Goal: Obtain resource: Download file/media

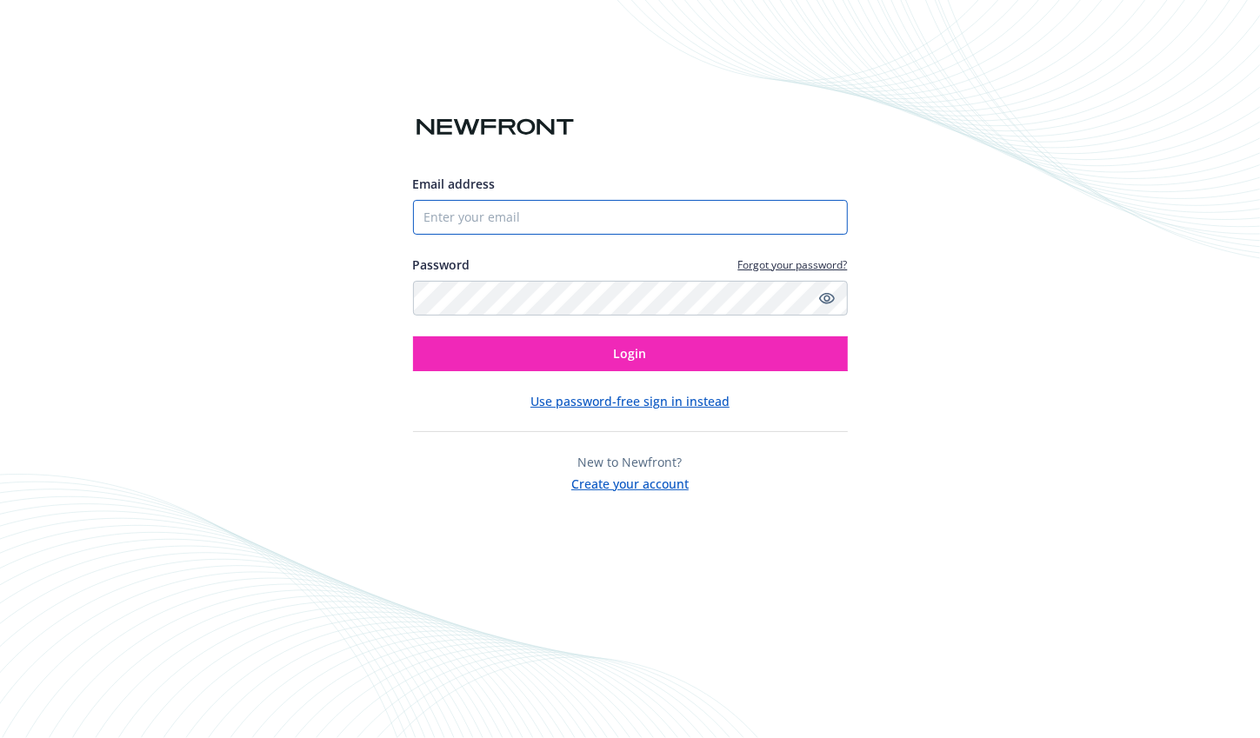
type input "[PERSON_NAME][EMAIL_ADDRESS][DOMAIN_NAME]"
click at [552, 378] on div "Email address brian@davidsonrisk.com Password Forgot your password? Login Use p…" at bounding box center [630, 334] width 435 height 318
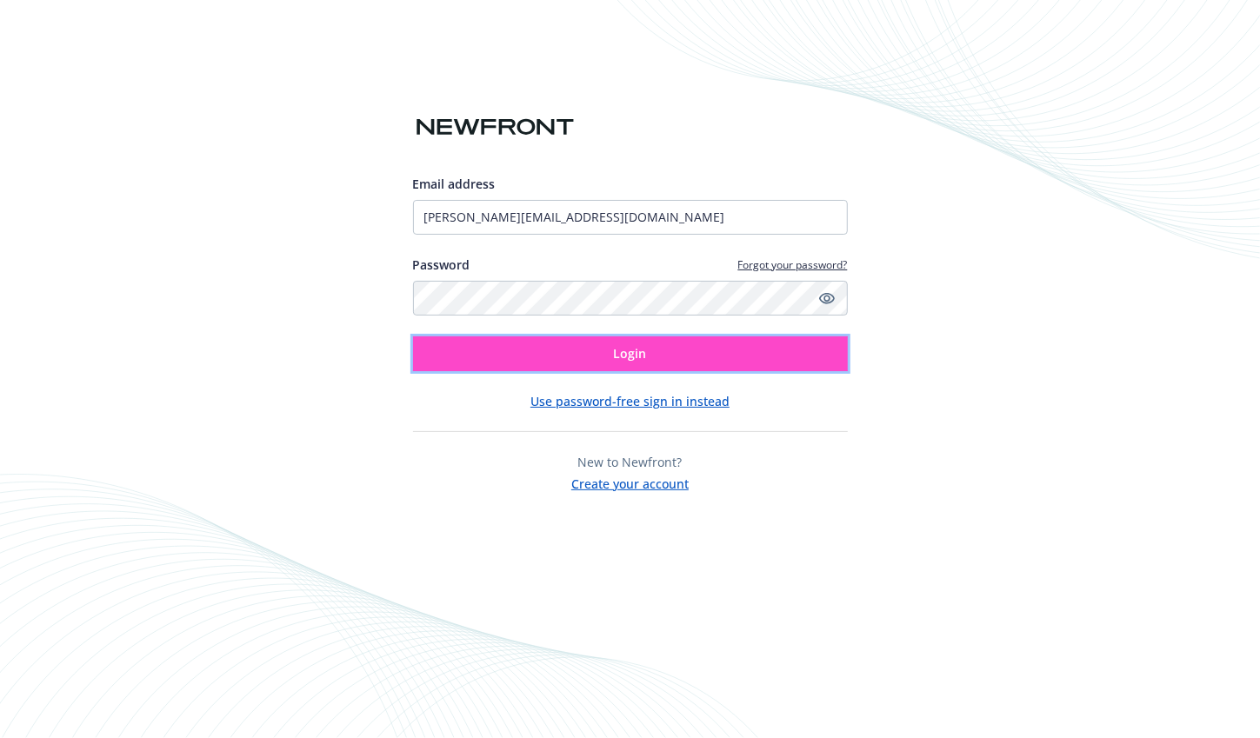
click at [551, 360] on button "Login" at bounding box center [630, 354] width 435 height 35
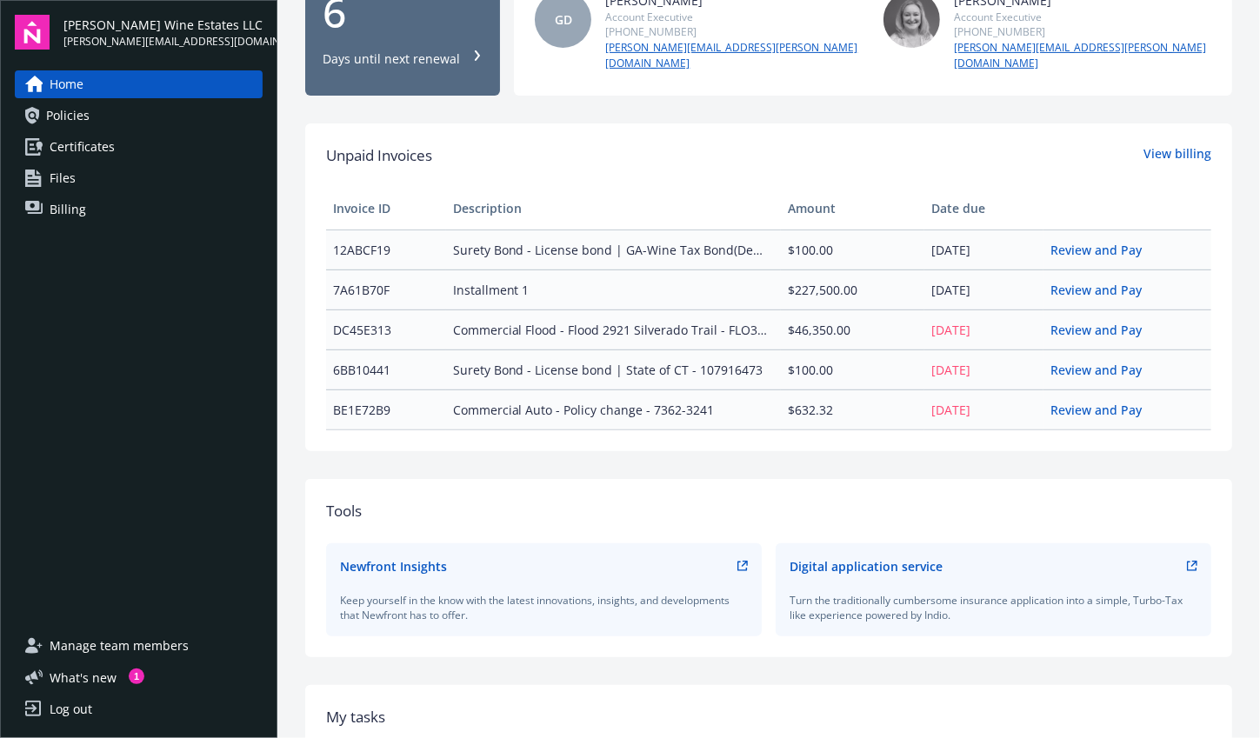
scroll to position [348, 0]
click at [94, 117] on link "Policies" at bounding box center [139, 116] width 248 height 28
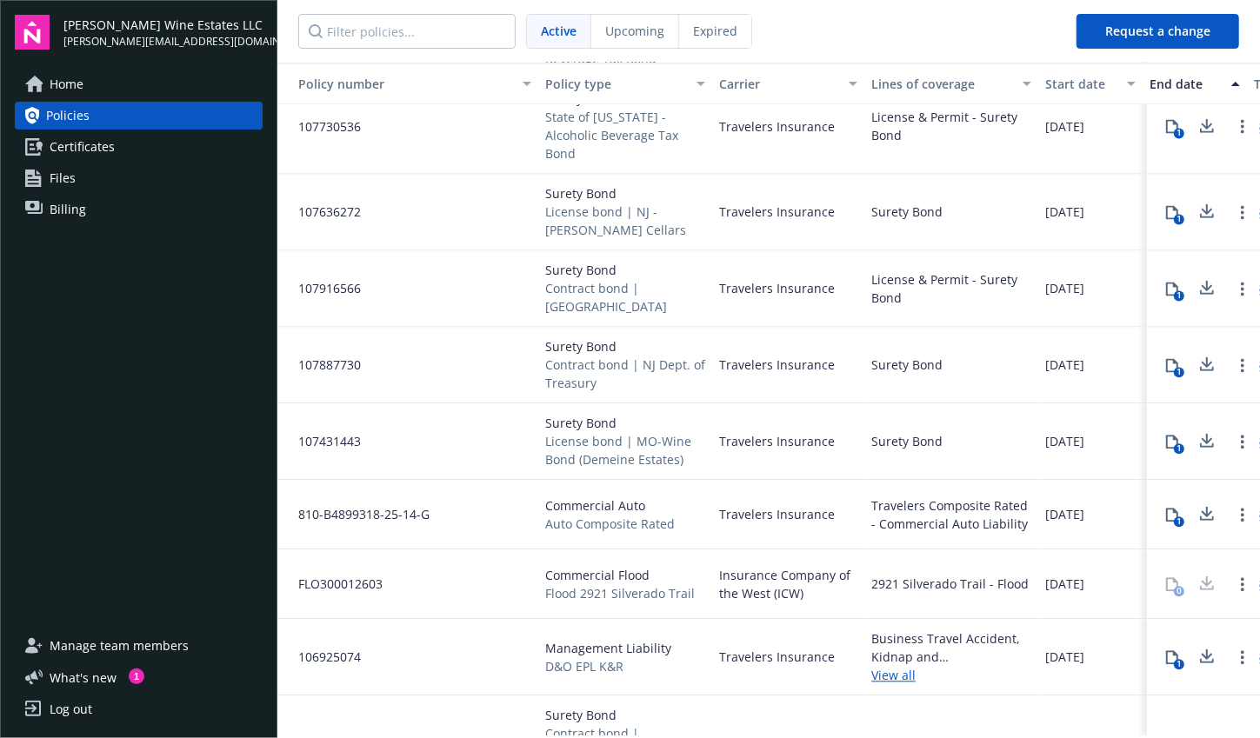
scroll to position [2049, 0]
click at [1174, 517] on div "1" at bounding box center [1179, 522] width 10 height 10
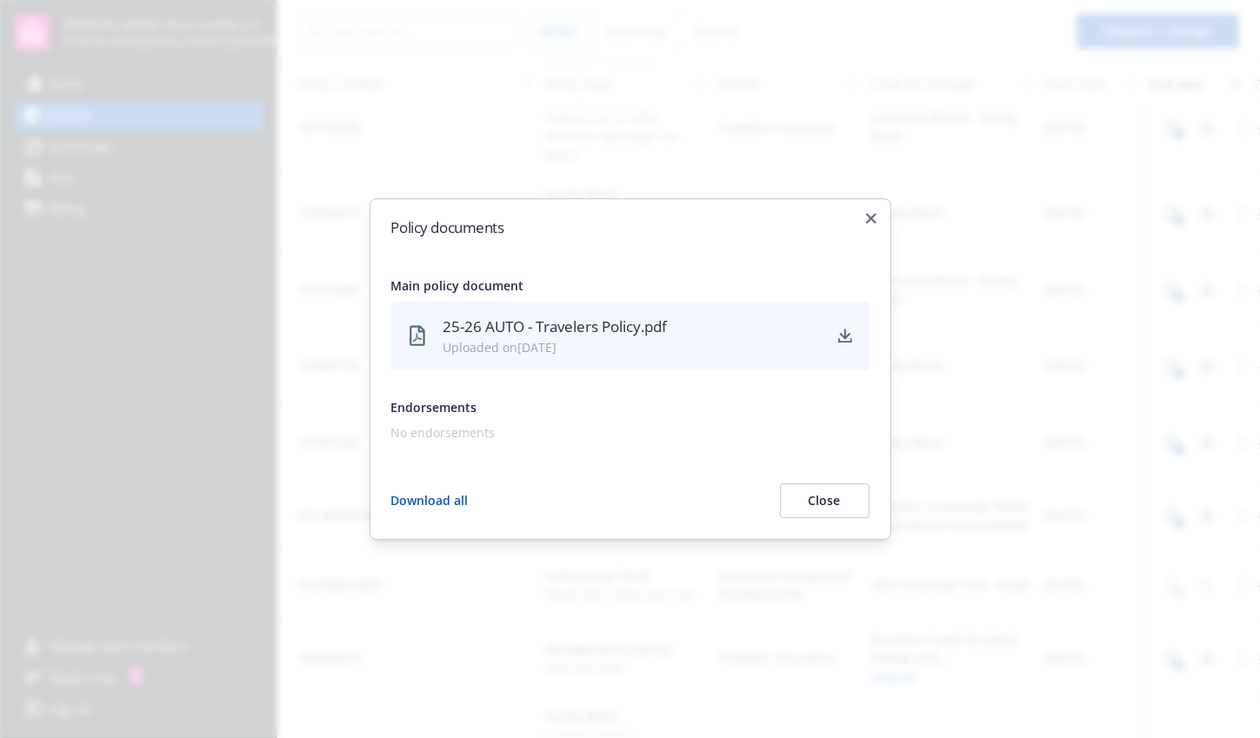
click at [844, 337] on icon "download" at bounding box center [844, 335] width 11 height 10
click at [869, 212] on div "Policy documents Main policy document 25-26 AUTO - Travelers Policy.pdf Uploade…" at bounding box center [631, 369] width 522 height 342
click at [872, 217] on icon "button" at bounding box center [871, 218] width 10 height 10
